Goal: Task Accomplishment & Management: Manage account settings

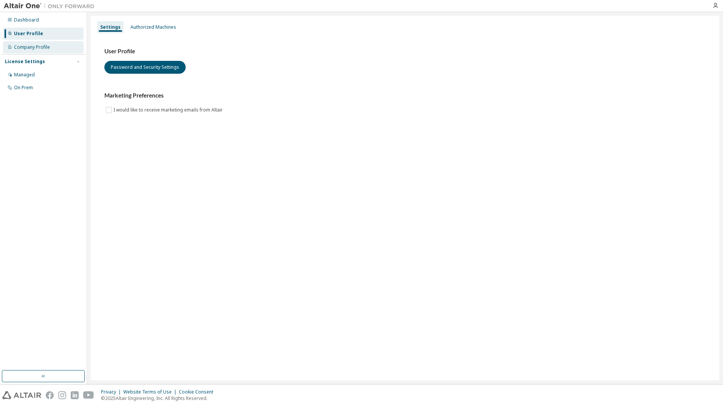
click at [36, 46] on div "Company Profile" at bounding box center [32, 47] width 36 height 6
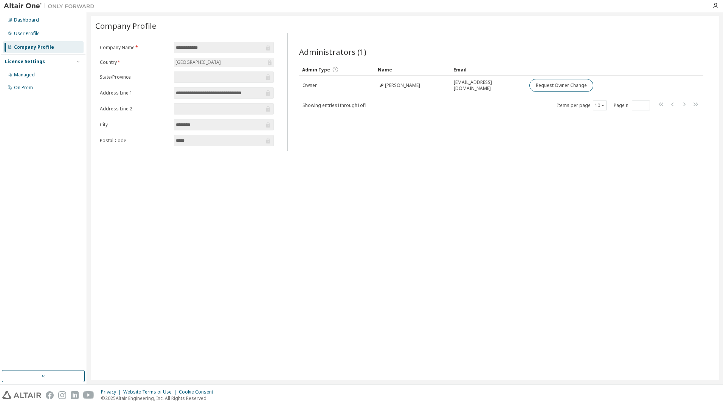
click at [23, 60] on div "License Settings" at bounding box center [25, 62] width 40 height 6
click at [25, 60] on div "License Settings" at bounding box center [25, 62] width 40 height 6
click at [24, 74] on div "Managed" at bounding box center [24, 75] width 21 height 6
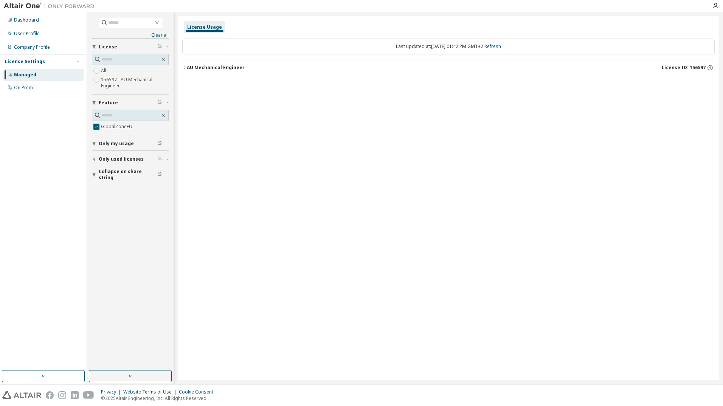
click at [184, 68] on icon "button" at bounding box center [184, 67] width 5 height 5
click at [192, 82] on icon "button" at bounding box center [191, 83] width 5 height 5
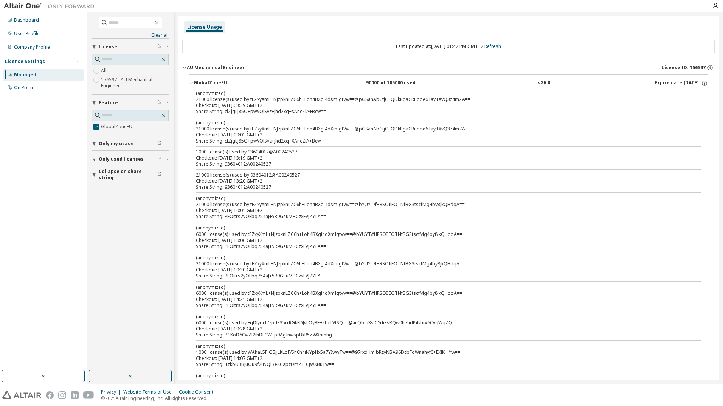
click at [127, 141] on span "Only my usage" at bounding box center [116, 144] width 35 height 6
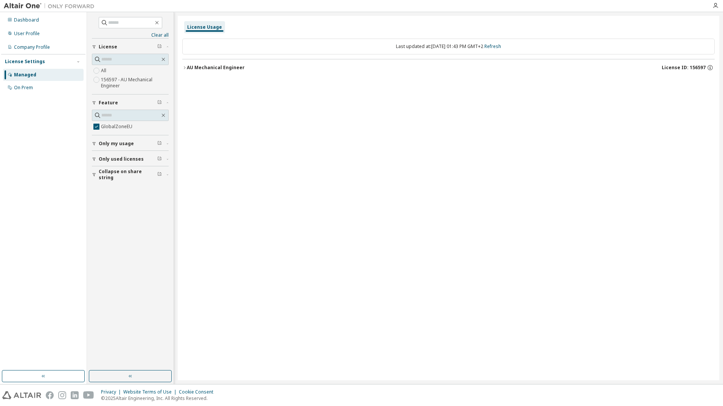
click at [184, 67] on icon "button" at bounding box center [184, 67] width 5 height 5
click at [189, 83] on icon "button" at bounding box center [191, 83] width 5 height 5
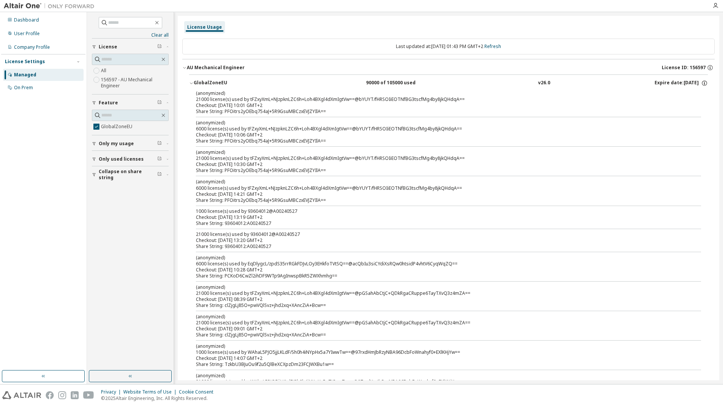
click at [96, 142] on icon "button" at bounding box center [94, 143] width 5 height 5
click at [95, 181] on icon "button" at bounding box center [94, 181] width 5 height 5
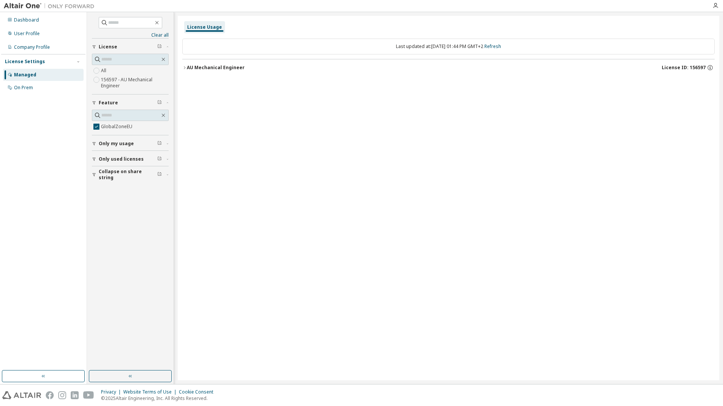
click at [98, 175] on div "button" at bounding box center [95, 174] width 7 height 5
click at [94, 159] on icon "button" at bounding box center [94, 159] width 3 height 3
click at [118, 157] on span "Only used licenses" at bounding box center [121, 159] width 45 height 6
click at [95, 158] on icon "button" at bounding box center [94, 159] width 3 height 3
click at [157, 158] on div "Only used licenses" at bounding box center [133, 159] width 68 height 6
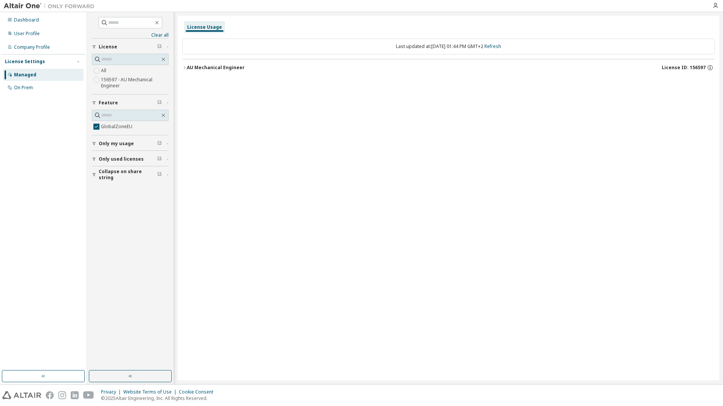
click at [96, 158] on icon "button" at bounding box center [94, 159] width 5 height 5
drag, startPoint x: 161, startPoint y: 33, endPoint x: 155, endPoint y: 37, distance: 7.3
click at [160, 33] on link "Clear all" at bounding box center [130, 35] width 77 height 6
click at [184, 66] on icon "button" at bounding box center [184, 67] width 5 height 5
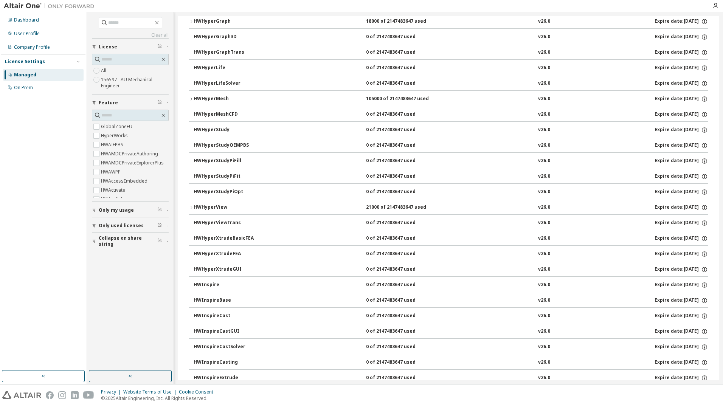
scroll to position [1285, 0]
click at [191, 98] on icon "button" at bounding box center [191, 100] width 5 height 5
